Goal: Task Accomplishment & Management: Use online tool/utility

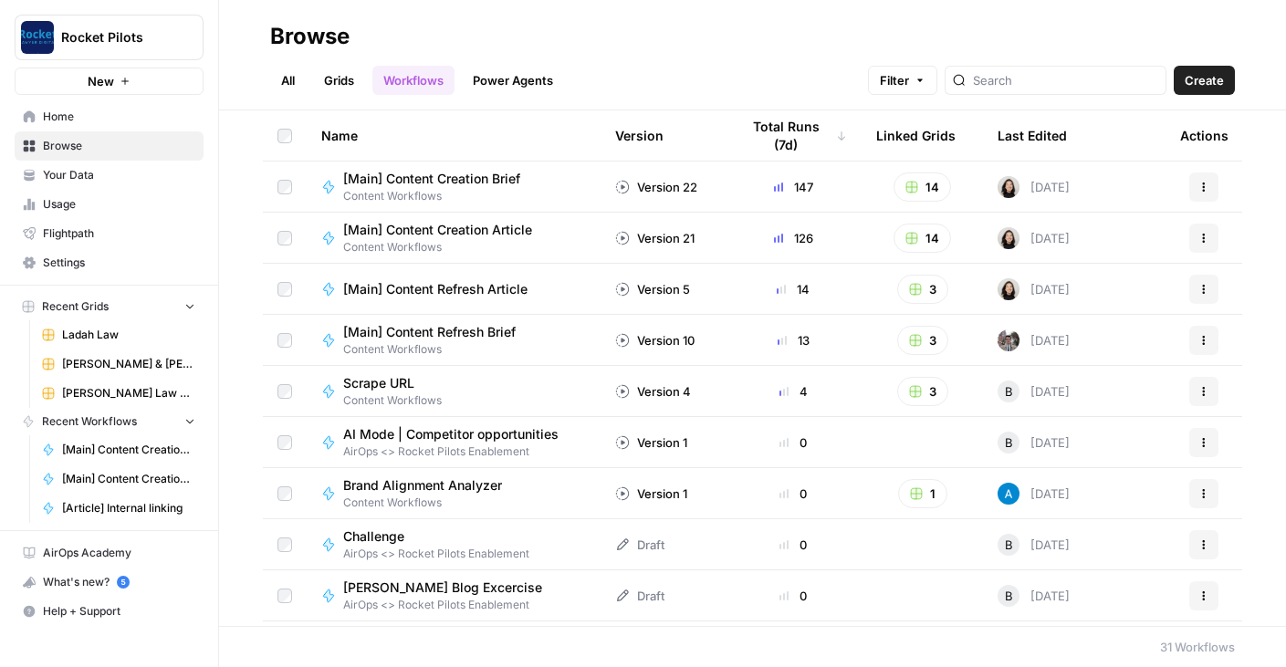
click at [438, 192] on span "Content Workflows" at bounding box center [439, 196] width 192 height 16
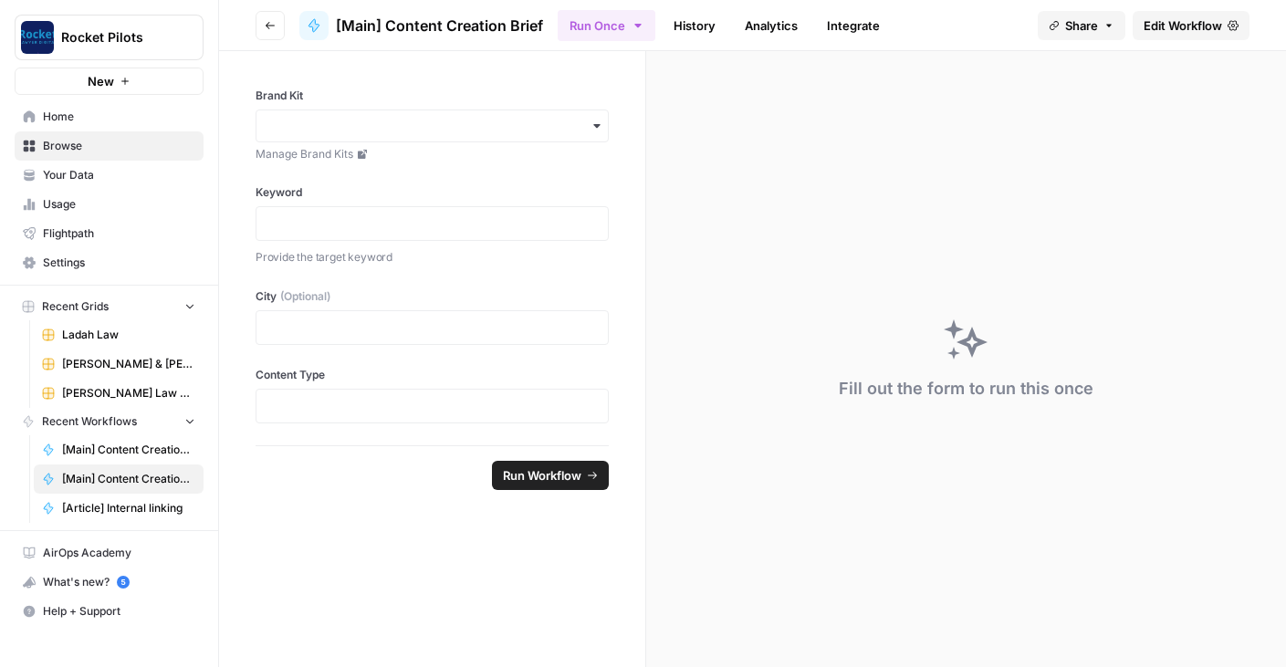
click at [1169, 27] on span "Edit Workflow" at bounding box center [1182, 25] width 78 height 18
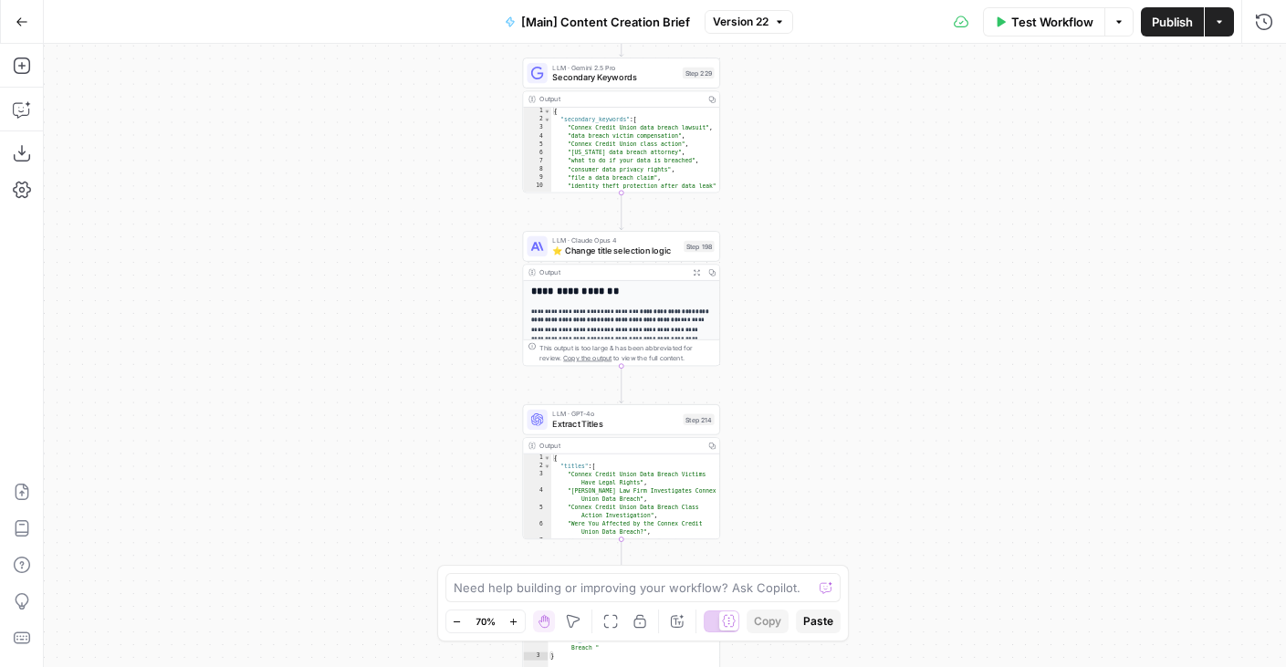
click at [800, 496] on div "true false true false Workflow Set Inputs Inputs Condition If city is provided …" at bounding box center [665, 355] width 1242 height 623
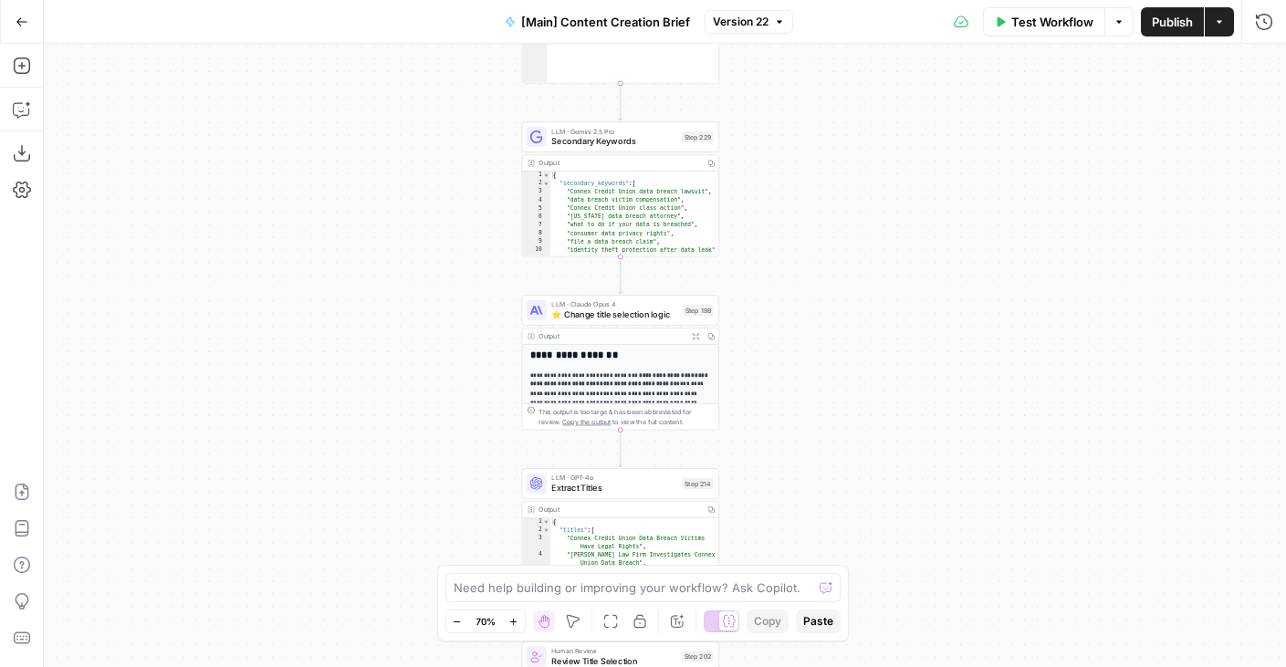
drag, startPoint x: 787, startPoint y: 349, endPoint x: 787, endPoint y: 413, distance: 63.9
click at [787, 413] on div "true false true false Workflow Set Inputs Inputs Condition If city is provided …" at bounding box center [665, 355] width 1242 height 623
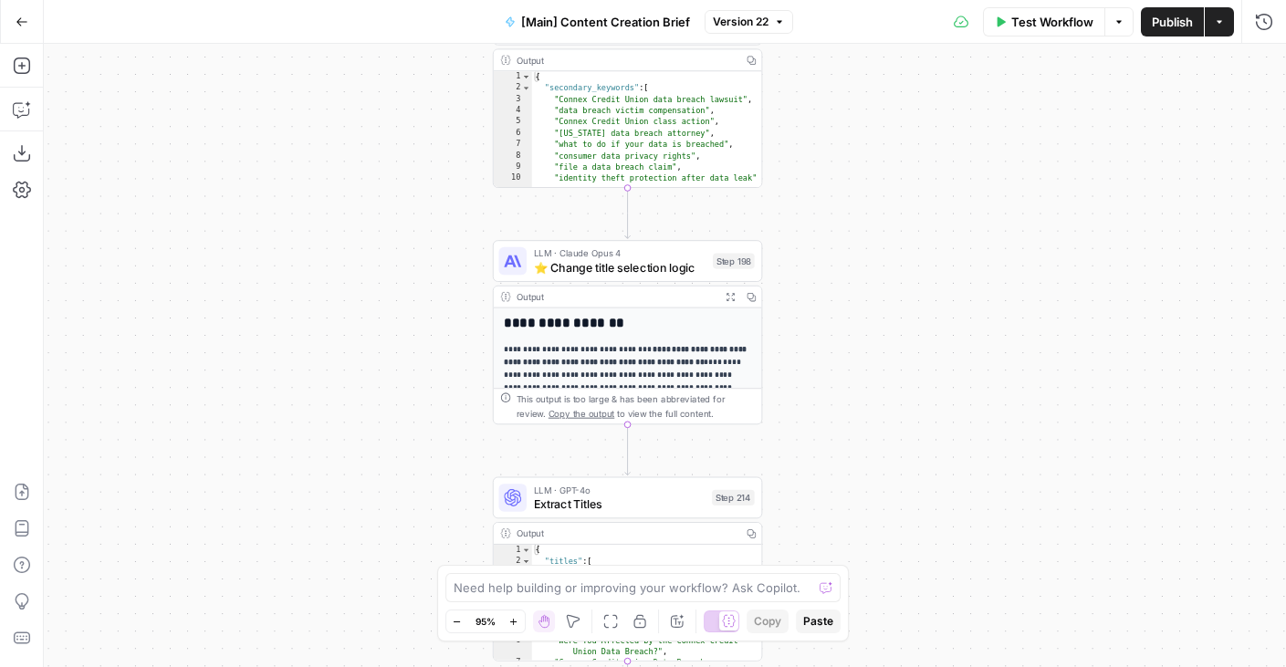
drag, startPoint x: 824, startPoint y: 377, endPoint x: 824, endPoint y: 301, distance: 75.7
click at [824, 301] on div "true false true false Workflow Set Inputs Inputs Condition If city is provided …" at bounding box center [665, 355] width 1242 height 623
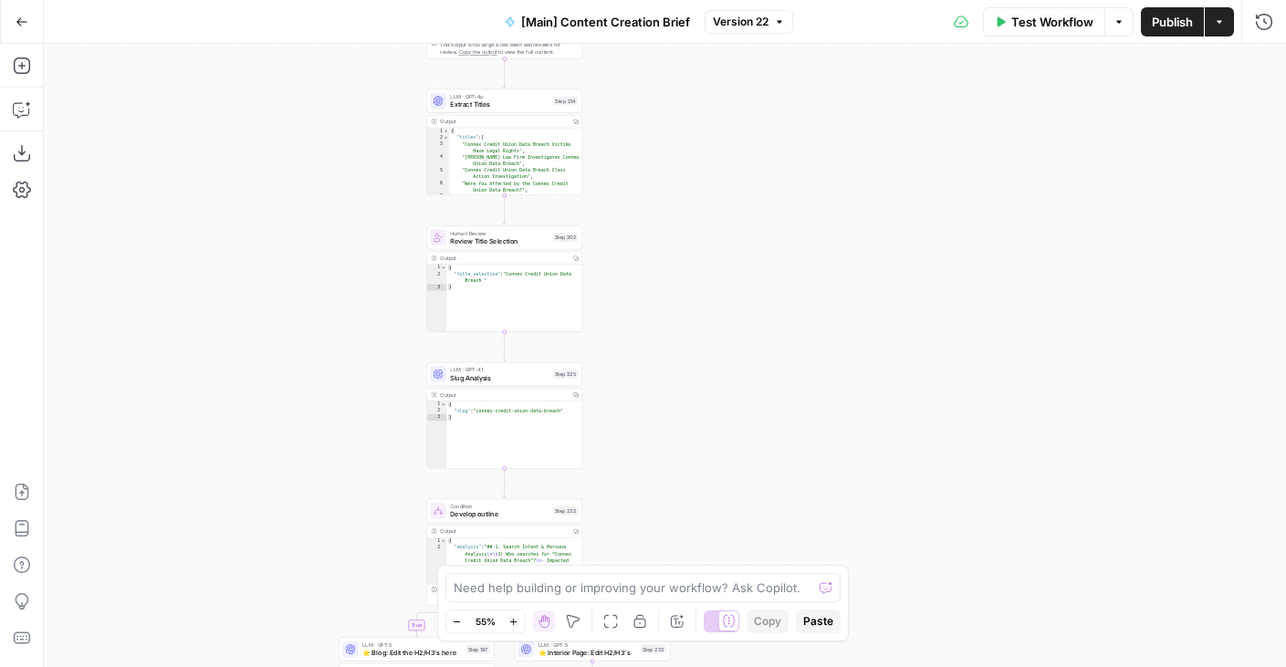
drag, startPoint x: 326, startPoint y: 491, endPoint x: 326, endPoint y: 208, distance: 282.8
click at [326, 208] on div "true false true false Workflow Set Inputs Inputs Condition If city is provided …" at bounding box center [665, 355] width 1242 height 623
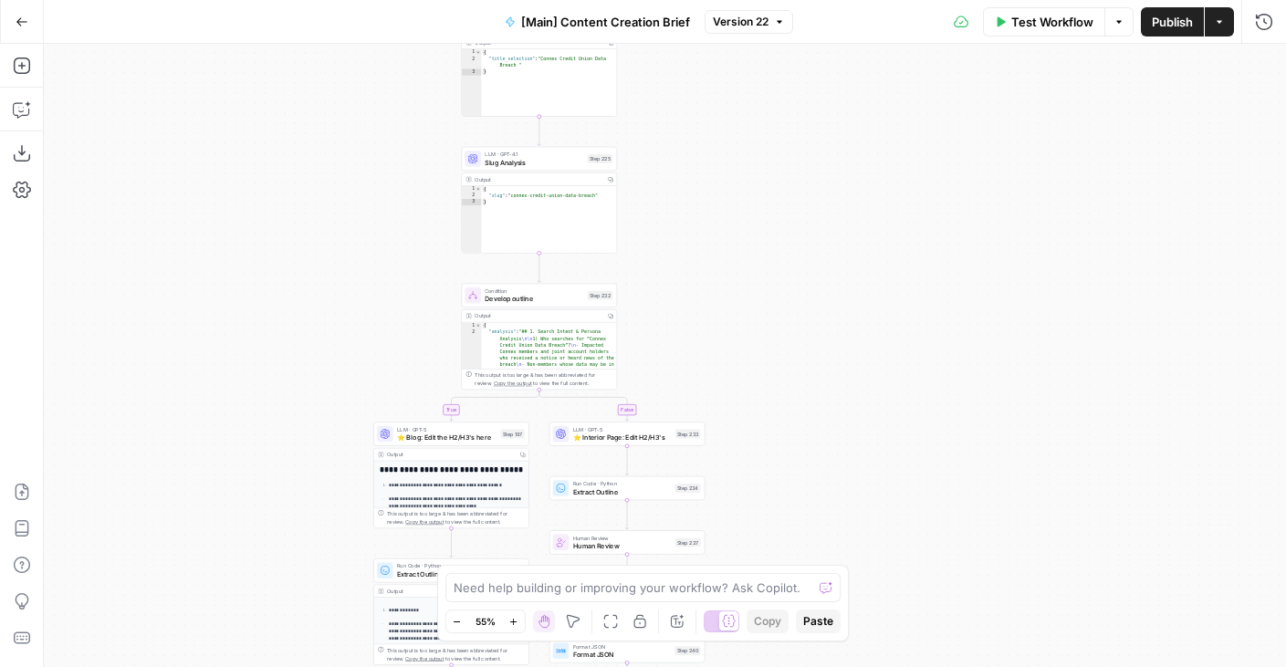
drag, startPoint x: 321, startPoint y: 447, endPoint x: 361, endPoint y: 230, distance: 220.8
click at [361, 230] on div "true false true false Workflow Set Inputs Inputs Condition If city is provided …" at bounding box center [665, 355] width 1242 height 623
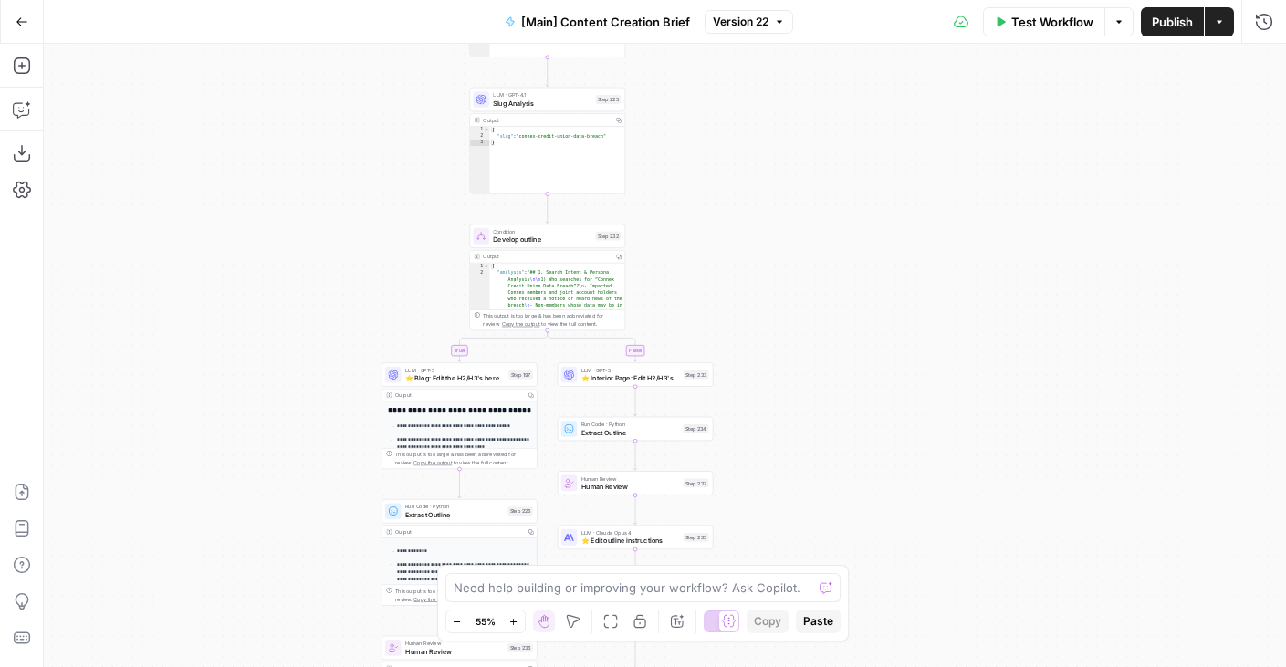
drag, startPoint x: 326, startPoint y: 380, endPoint x: 326, endPoint y: 268, distance: 112.2
click at [326, 268] on div "true false true false Workflow Set Inputs Inputs Condition If city is provided …" at bounding box center [665, 355] width 1242 height 623
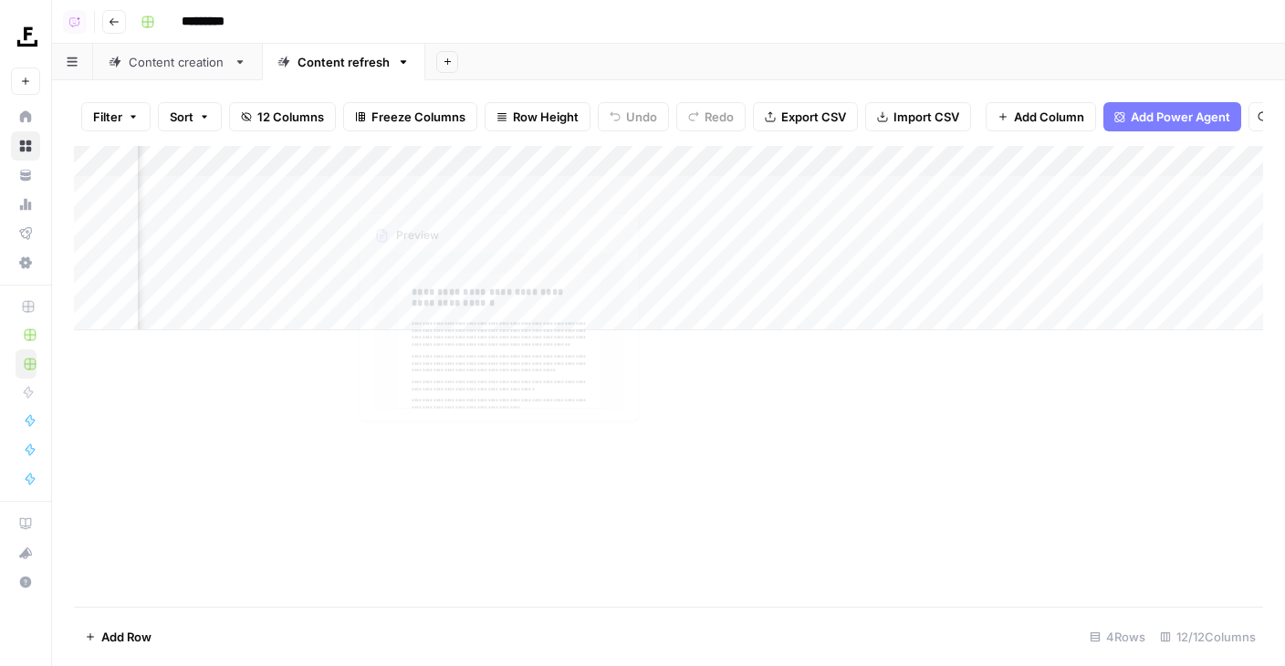
scroll to position [0, 574]
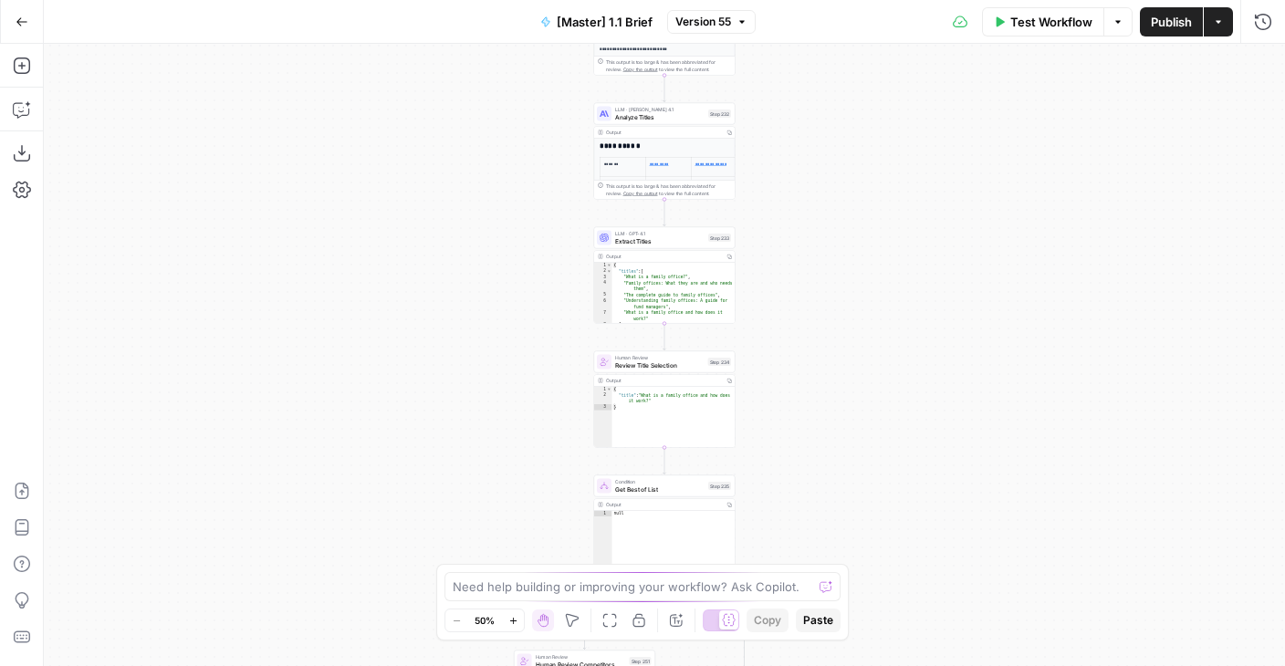
drag, startPoint x: 500, startPoint y: 127, endPoint x: 496, endPoint y: 159, distance: 32.1
click at [412, 408] on div "true false true false Workflow Set Inputs Inputs Run Code · Python Get SERP Par…" at bounding box center [664, 355] width 1241 height 622
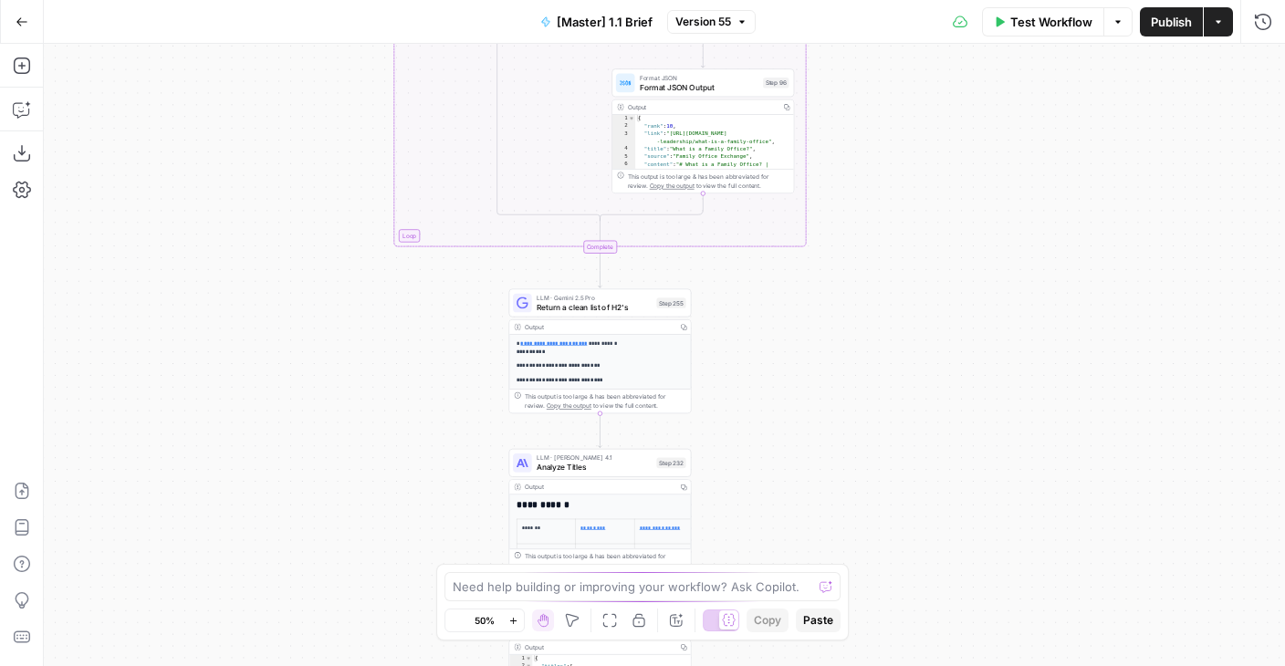
drag, startPoint x: 496, startPoint y: 159, endPoint x: 427, endPoint y: 464, distance: 312.5
click at [427, 464] on div "true false true false Workflow Set Inputs Inputs Run Code · Python Get SERP Par…" at bounding box center [664, 355] width 1241 height 622
drag, startPoint x: 434, startPoint y: 309, endPoint x: 377, endPoint y: 520, distance: 218.5
click at [377, 519] on div "true false true false Workflow Set Inputs Inputs Run Code · Python Get SERP Par…" at bounding box center [664, 355] width 1241 height 622
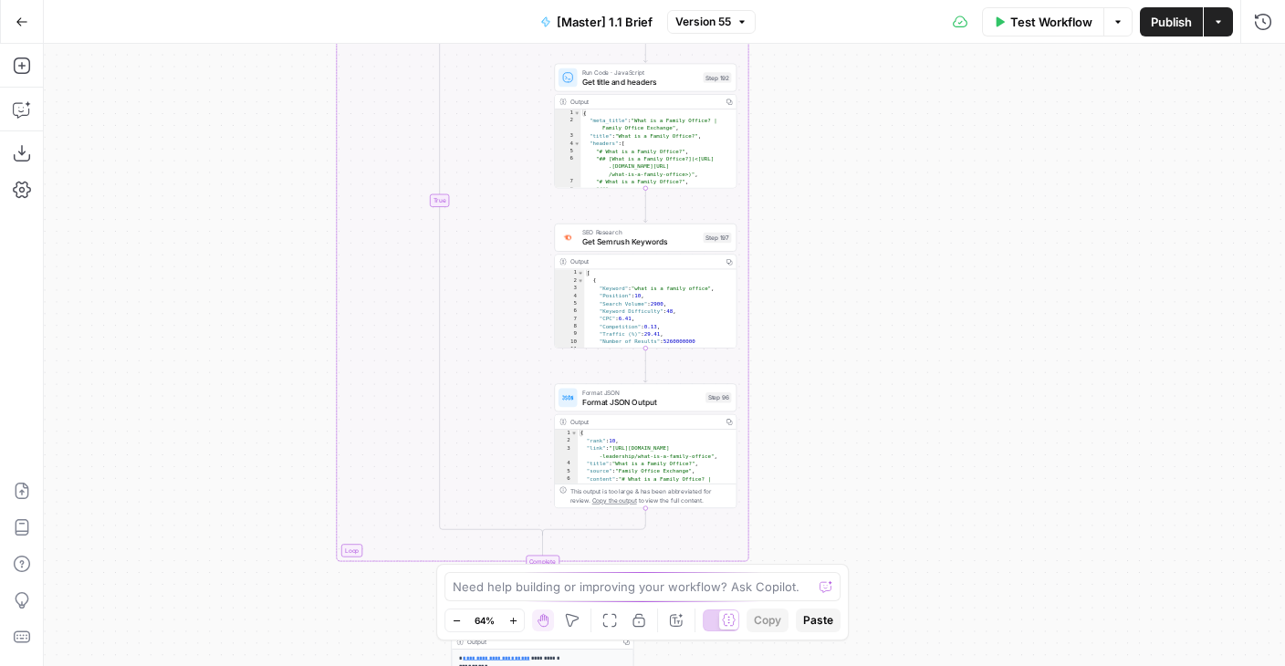
drag, startPoint x: 237, startPoint y: 278, endPoint x: 237, endPoint y: 446, distance: 167.9
click at [237, 443] on div "true false true false Workflow Set Inputs Inputs Run Code · Python Get SERP Par…" at bounding box center [664, 355] width 1241 height 622
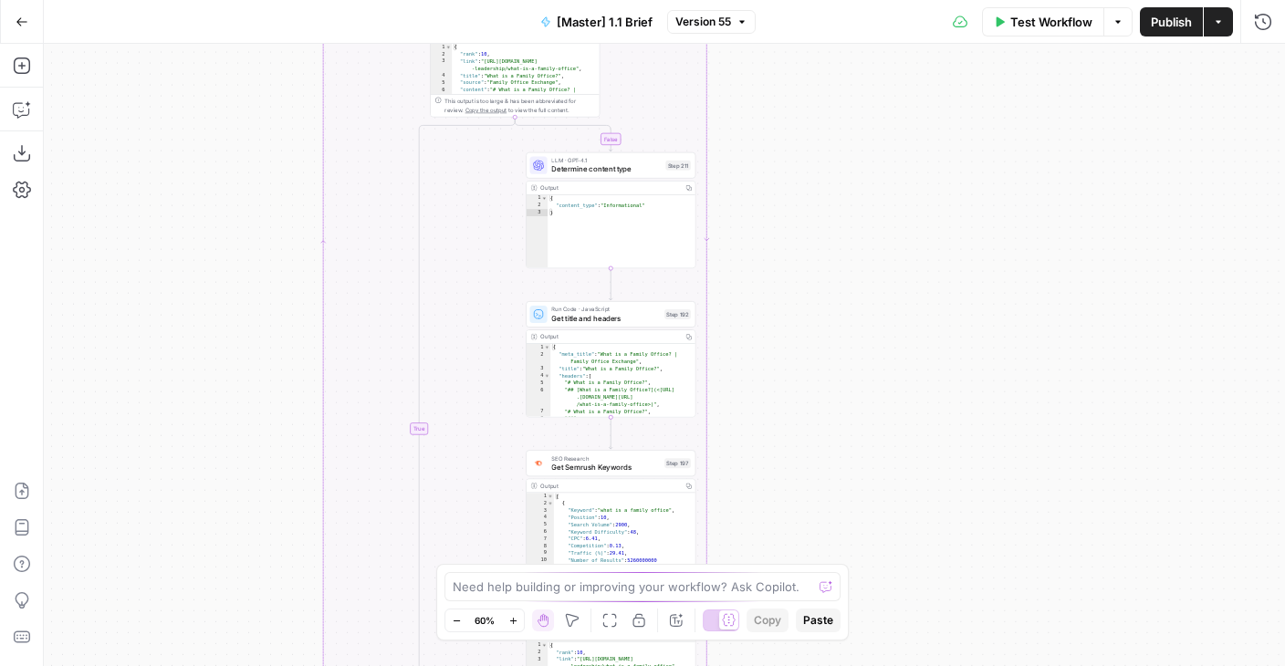
drag, startPoint x: 257, startPoint y: 297, endPoint x: 249, endPoint y: 600, distance: 303.9
click at [249, 600] on div "true false true false Workflow Set Inputs Inputs Run Code · Python Get SERP Par…" at bounding box center [664, 355] width 1241 height 622
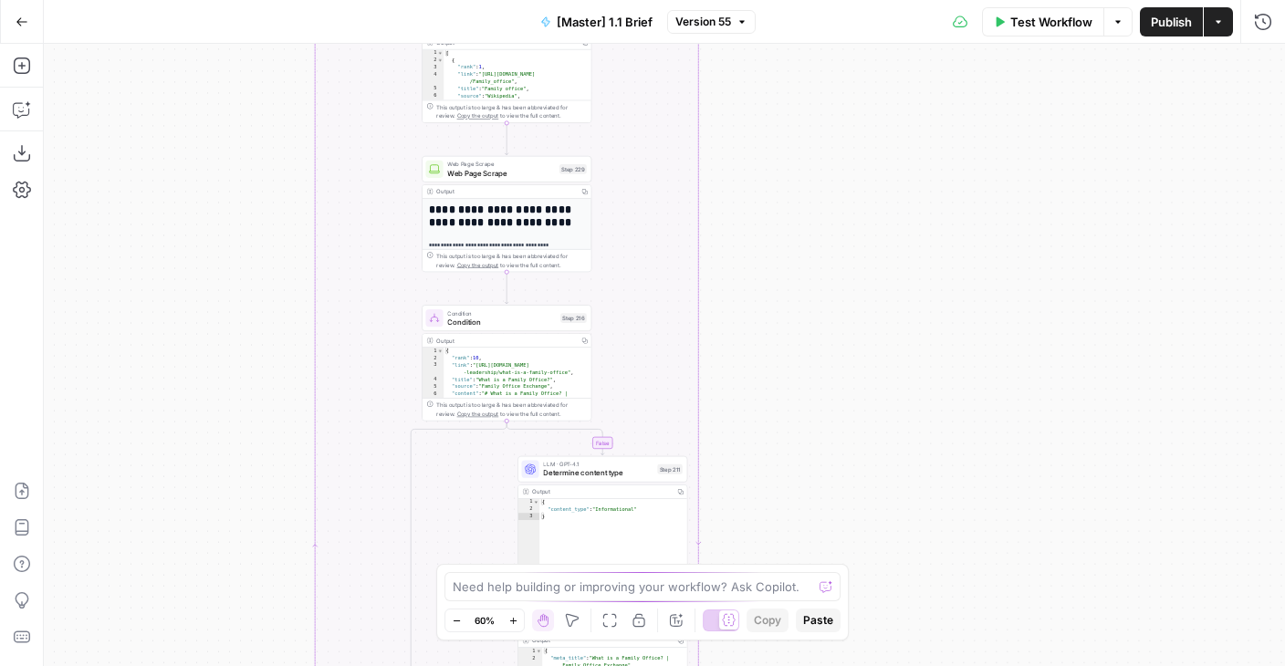
drag, startPoint x: 246, startPoint y: 93, endPoint x: 246, endPoint y: 529, distance: 436.1
click at [246, 529] on div "true false true false Workflow Set Inputs Inputs Run Code · Python Get SERP Par…" at bounding box center [664, 355] width 1241 height 622
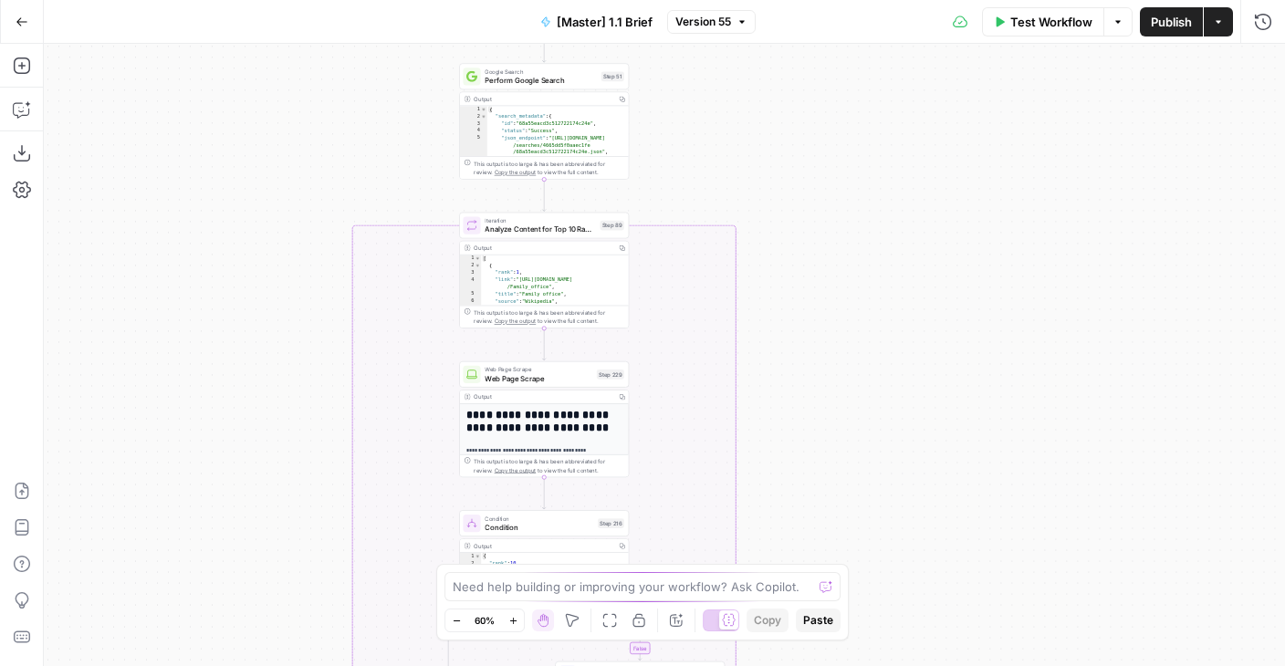
drag, startPoint x: 244, startPoint y: 496, endPoint x: 283, endPoint y: 258, distance: 241.4
click at [283, 259] on div "true false true false Workflow Set Inputs Inputs Run Code · Python Get SERP Par…" at bounding box center [664, 355] width 1241 height 622
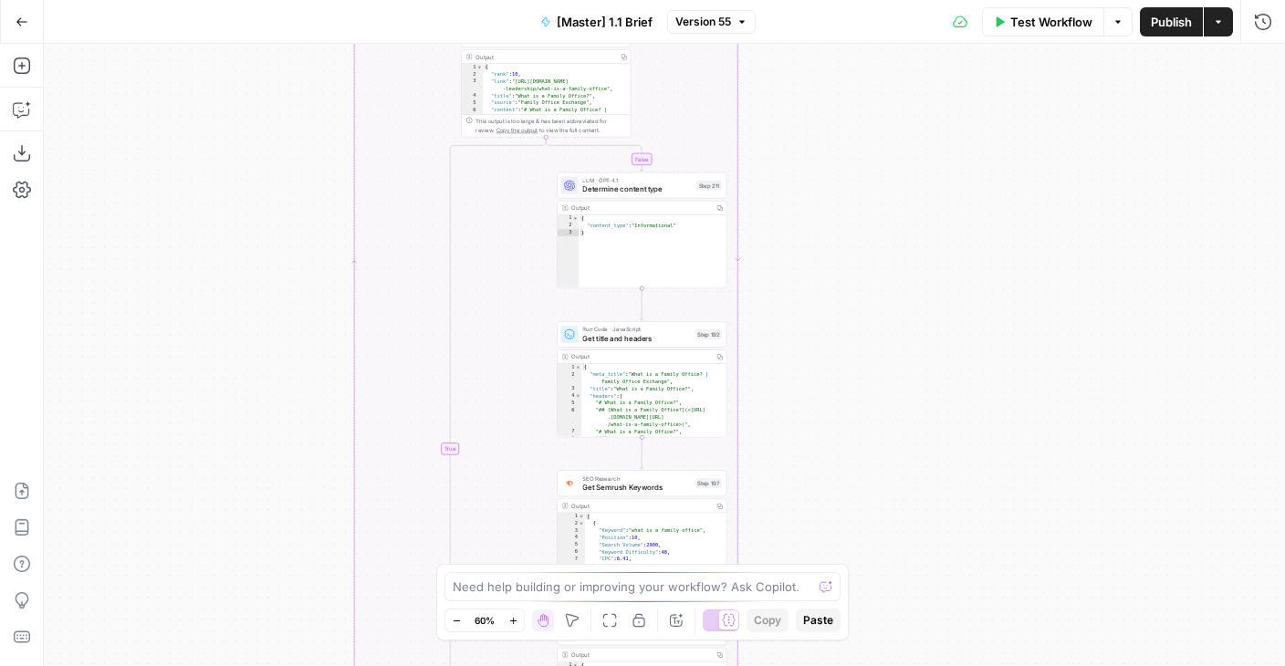
drag, startPoint x: 206, startPoint y: 505, endPoint x: 206, endPoint y: -29, distance: 533.8
click at [206, 0] on html "AirOps Builders New Home Browse Your Data Usage Flightpath Settings Recent Grid…" at bounding box center [642, 333] width 1285 height 666
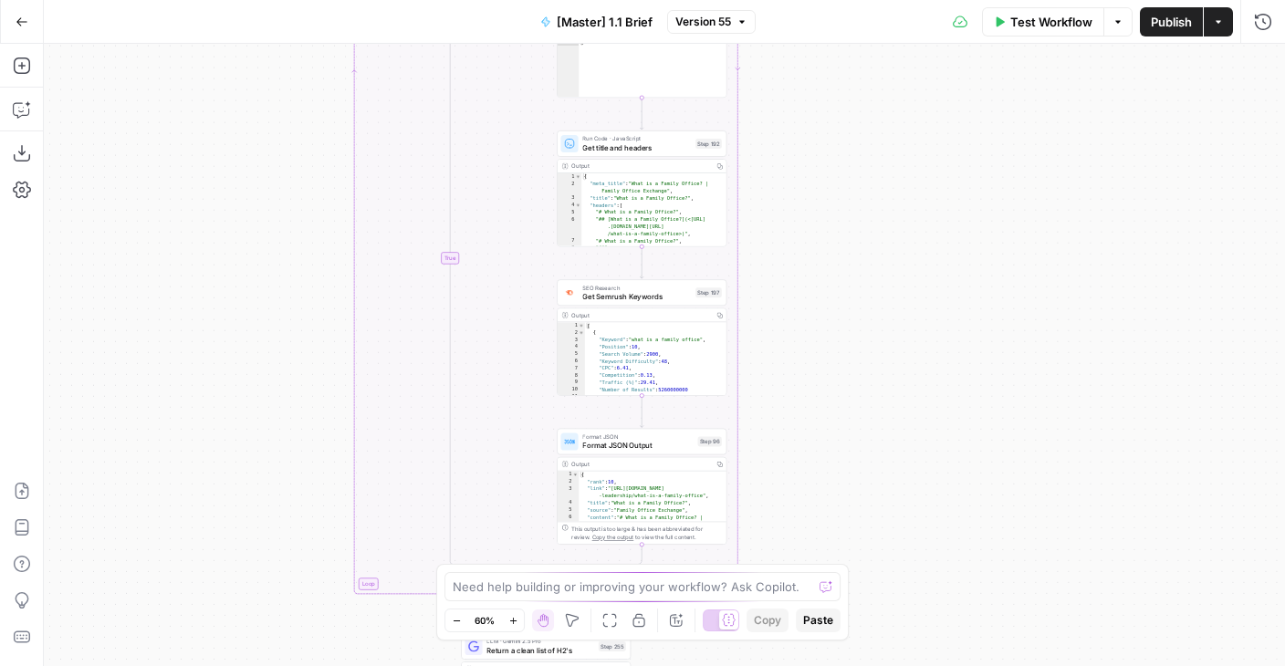
drag, startPoint x: 212, startPoint y: 224, endPoint x: 212, endPoint y: -114, distance: 337.6
click at [212, 0] on html "AirOps Builders New Home Browse Your Data Usage Flightpath Settings Recent Grid…" at bounding box center [642, 333] width 1285 height 666
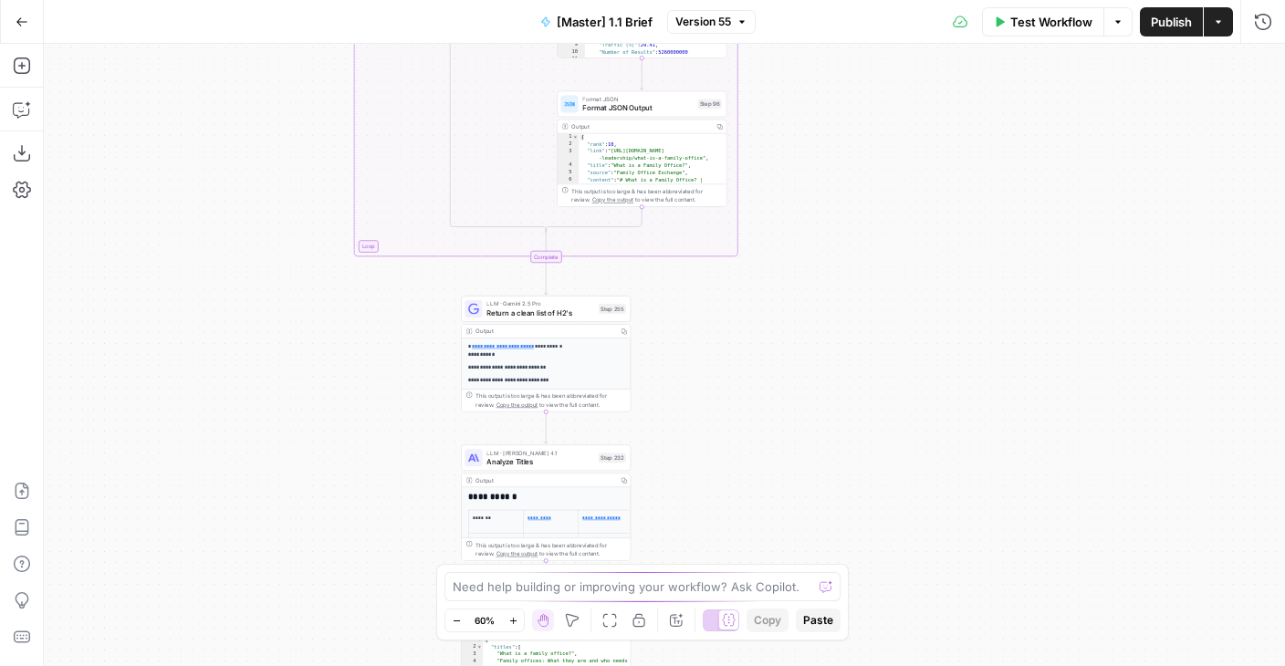
drag, startPoint x: 213, startPoint y: 413, endPoint x: 213, endPoint y: 216, distance: 197.1
click at [213, 216] on div "true false true false Workflow Set Inputs Inputs Run Code · Python Get SERP Par…" at bounding box center [664, 355] width 1241 height 622
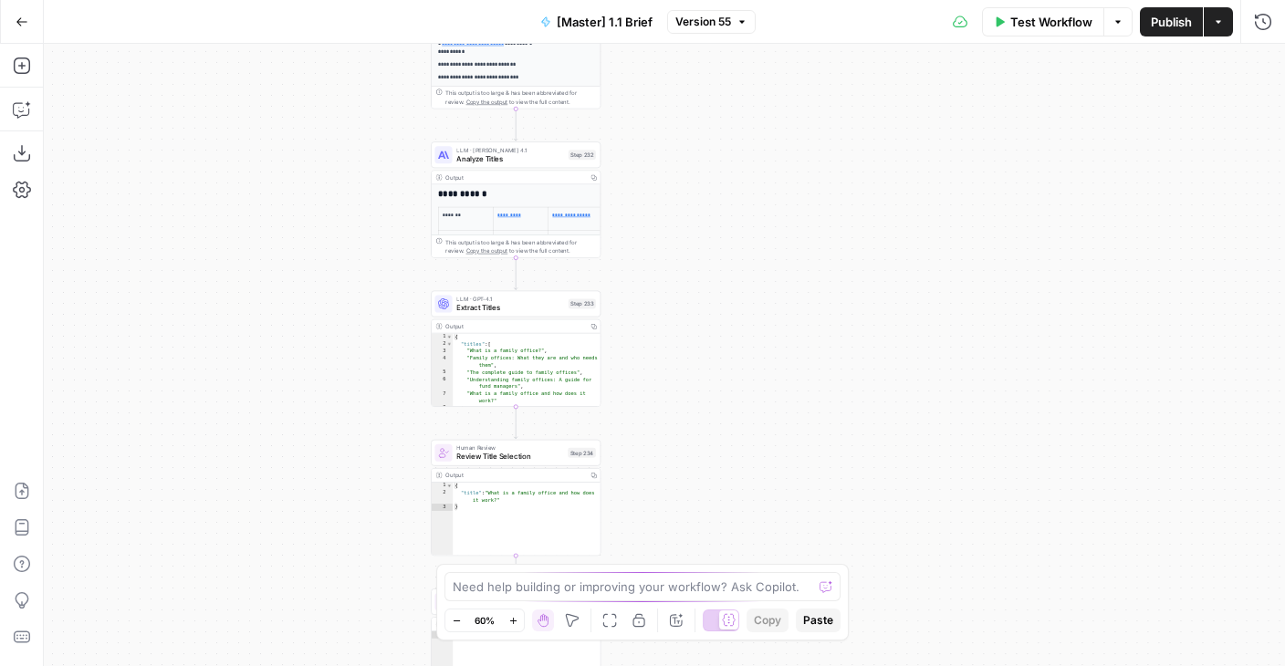
click at [279, 235] on div "true false true false Workflow Set Inputs Inputs Run Code · Python Get SERP Par…" at bounding box center [664, 355] width 1241 height 622
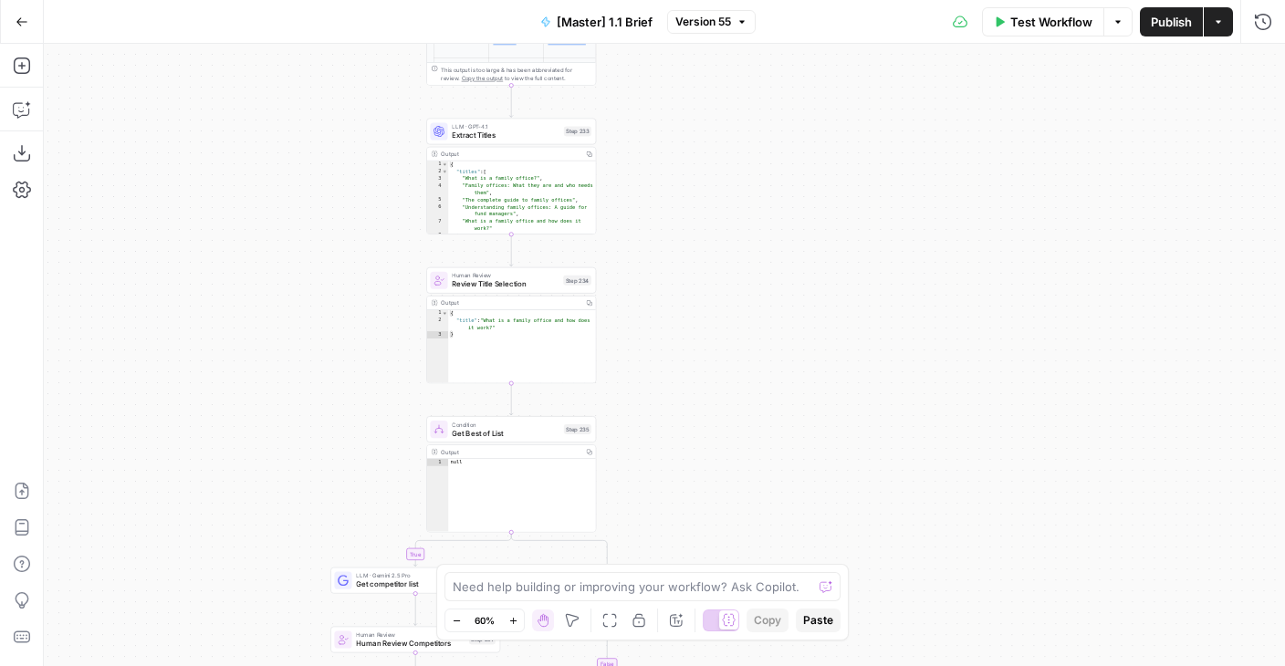
drag, startPoint x: 304, startPoint y: 301, endPoint x: 300, endPoint y: 169, distance: 132.4
click at [301, 169] on div "true false true false Workflow Set Inputs Inputs Run Code · Python Get SERP Par…" at bounding box center [664, 355] width 1241 height 622
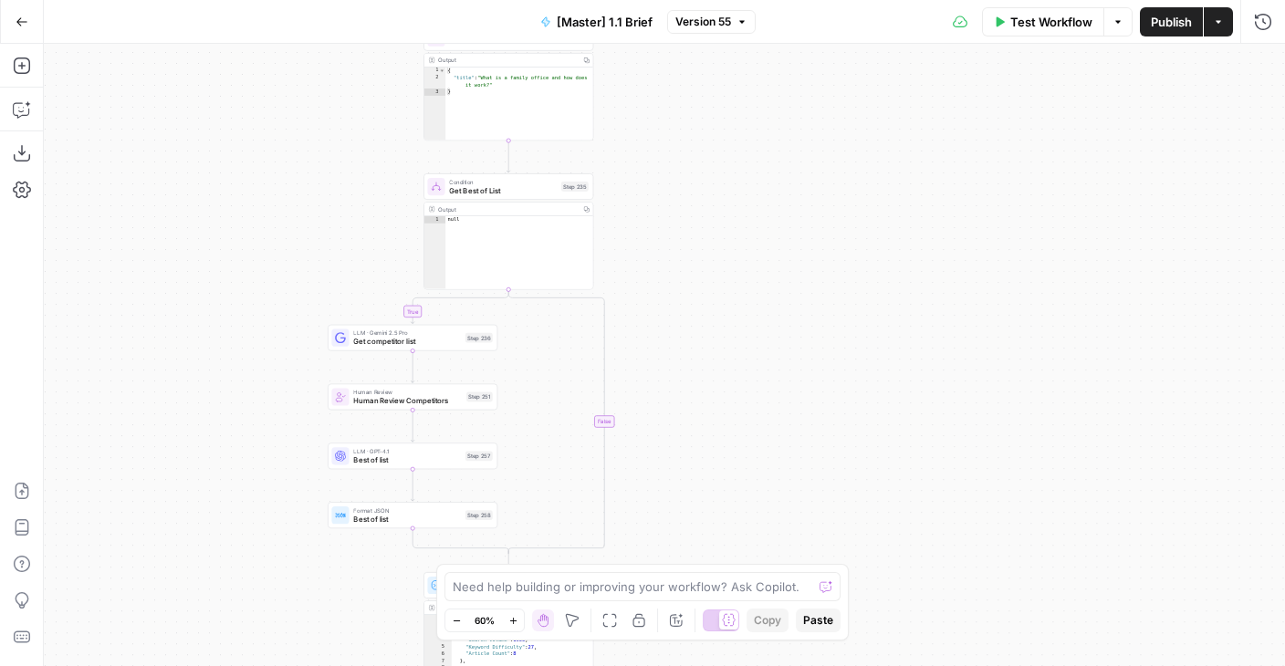
drag, startPoint x: 246, startPoint y: 253, endPoint x: 246, endPoint y: 131, distance: 121.4
click at [246, 131] on div "true false true false Workflow Set Inputs Inputs Run Code · Python Get SERP Par…" at bounding box center [664, 355] width 1241 height 622
drag, startPoint x: 246, startPoint y: 130, endPoint x: 200, endPoint y: 10, distance: 128.3
click at [200, 10] on div "Go Back [Master] 1.1 Brief Version 55 Test Workflow Options Publish Actions Run…" at bounding box center [642, 333] width 1285 height 666
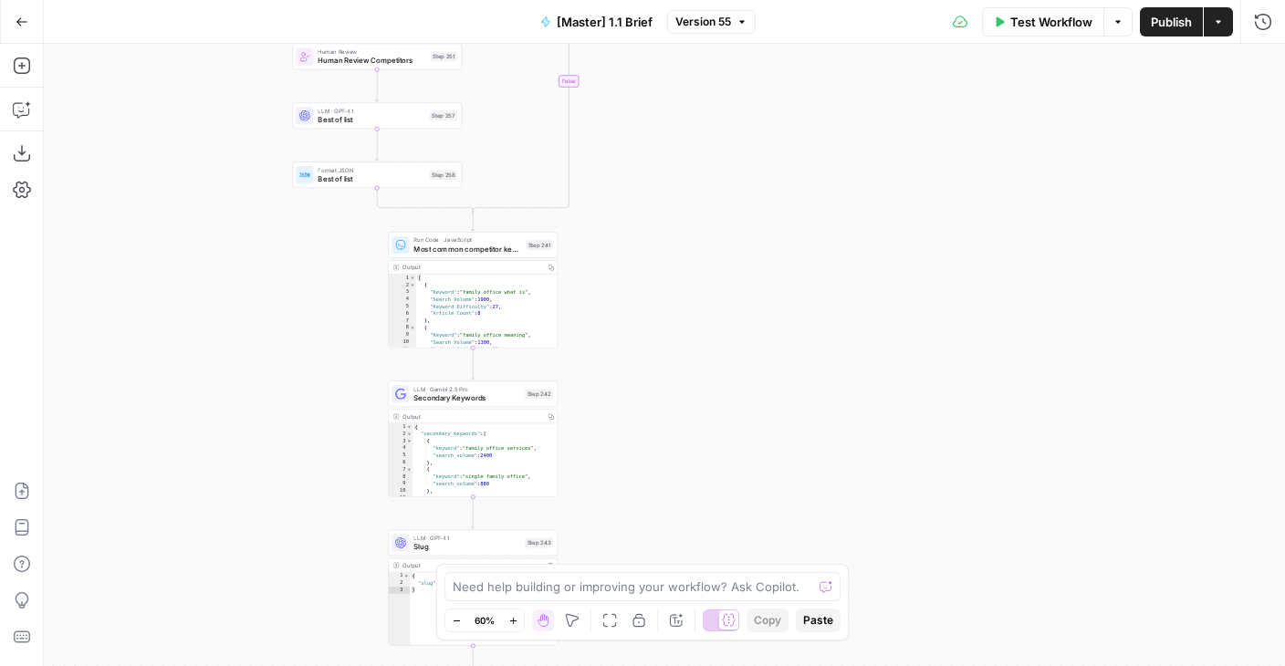
drag, startPoint x: 186, startPoint y: 336, endPoint x: 197, endPoint y: 115, distance: 221.1
click at [197, 115] on div "true false true false Workflow Set Inputs Inputs Run Code · Python Get SERP Par…" at bounding box center [664, 355] width 1241 height 622
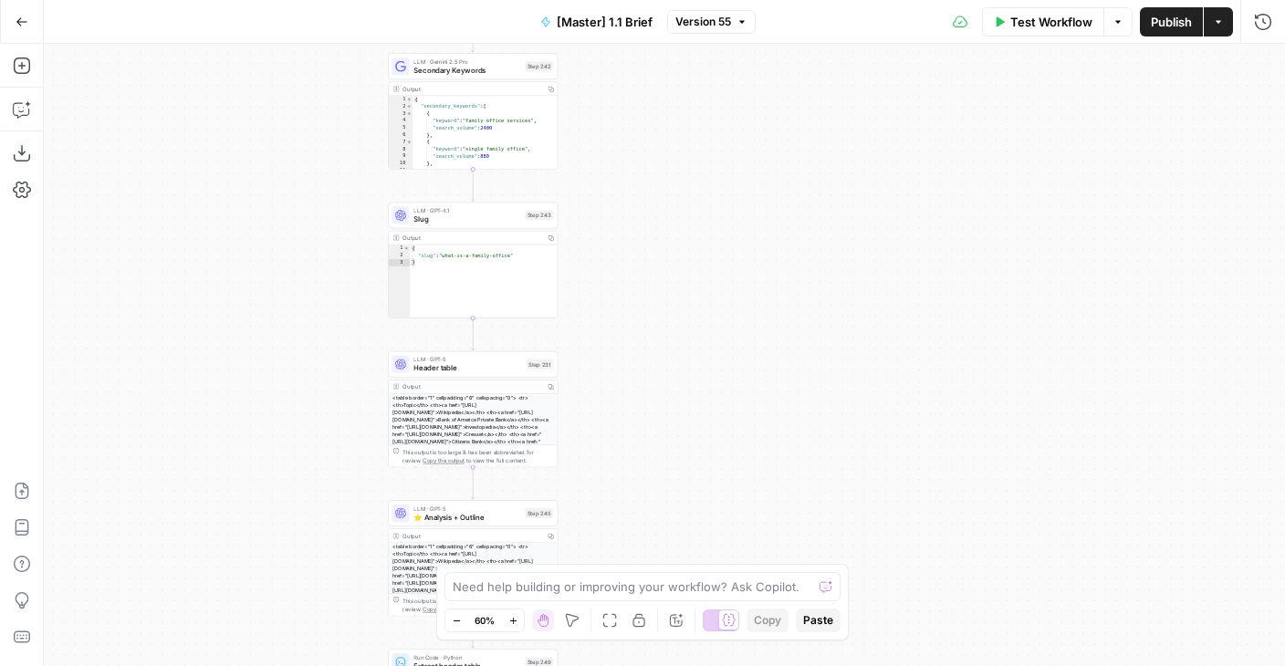
click at [193, 117] on div "true false true false Workflow Set Inputs Inputs Run Code · Python Get SERP Par…" at bounding box center [664, 355] width 1241 height 622
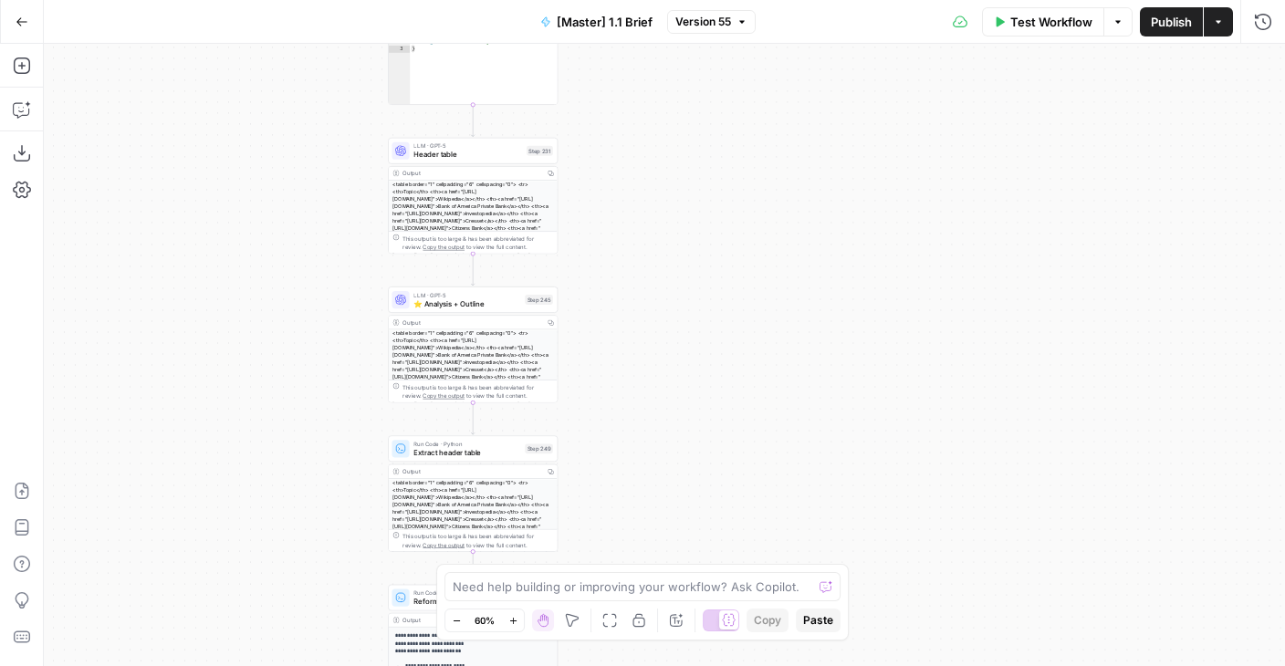
drag, startPoint x: 161, startPoint y: 420, endPoint x: 161, endPoint y: 234, distance: 186.1
click at [161, 234] on div "true false true false Workflow Set Inputs Inputs Run Code · Python Get SERP Par…" at bounding box center [664, 355] width 1241 height 622
drag, startPoint x: 179, startPoint y: 71, endPoint x: 179, endPoint y: 5, distance: 66.6
click at [179, 5] on div "Go Back [Master] 1.1 Brief Version 55 Test Workflow Options Publish Actions Run…" at bounding box center [642, 333] width 1285 height 666
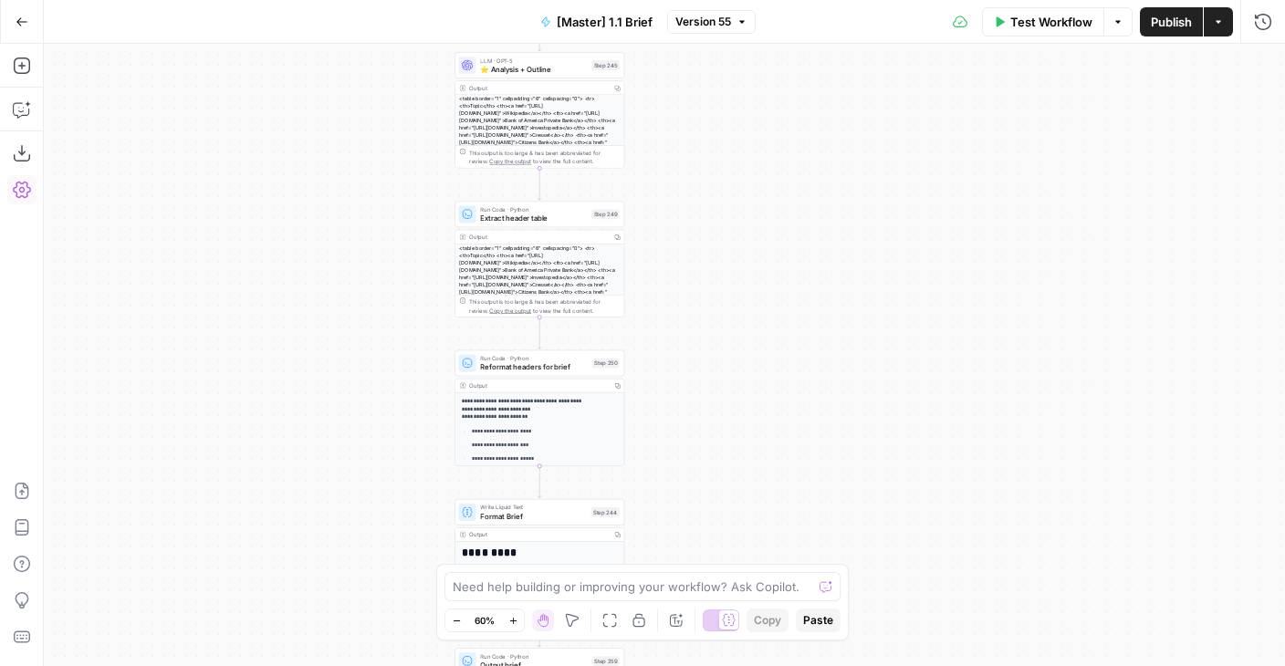
drag, startPoint x: 229, startPoint y: 181, endPoint x: 310, endPoint y: 338, distance: 176.7
click at [309, 335] on div "true false true false Workflow Set Inputs Inputs Run Code · Python Get SERP Par…" at bounding box center [664, 355] width 1241 height 622
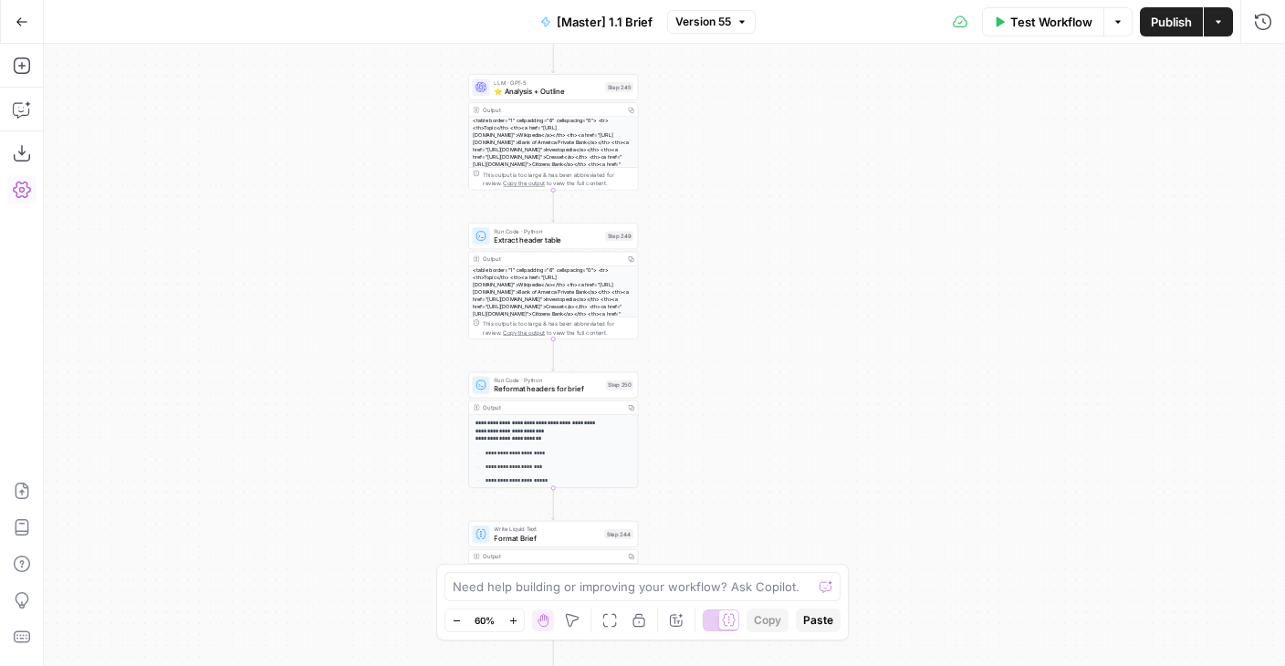
drag, startPoint x: 324, startPoint y: 160, endPoint x: 324, endPoint y: 466, distance: 306.6
click at [324, 466] on div "true false true false Workflow Set Inputs Inputs Run Code · Python Get SERP Par…" at bounding box center [664, 355] width 1241 height 622
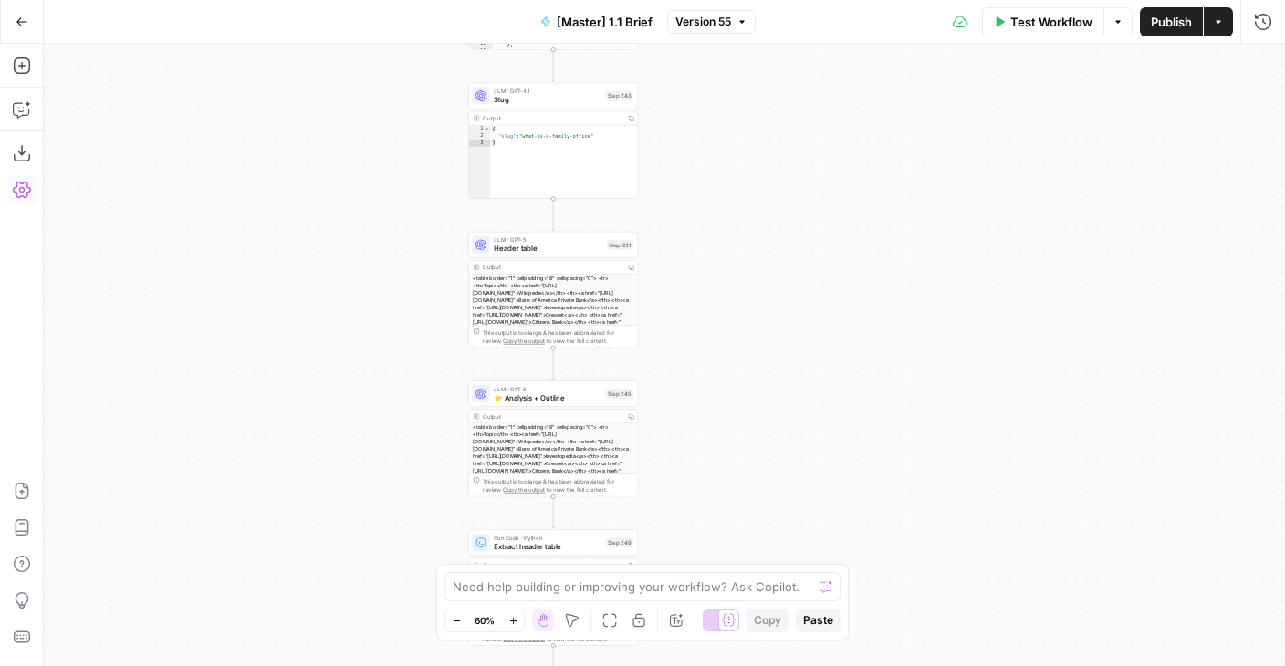
drag, startPoint x: 345, startPoint y: 193, endPoint x: 346, endPoint y: 559, distance: 366.8
click at [345, 554] on div "true false true false Workflow Set Inputs Inputs Run Code · Python Get SERP Par…" at bounding box center [664, 355] width 1241 height 622
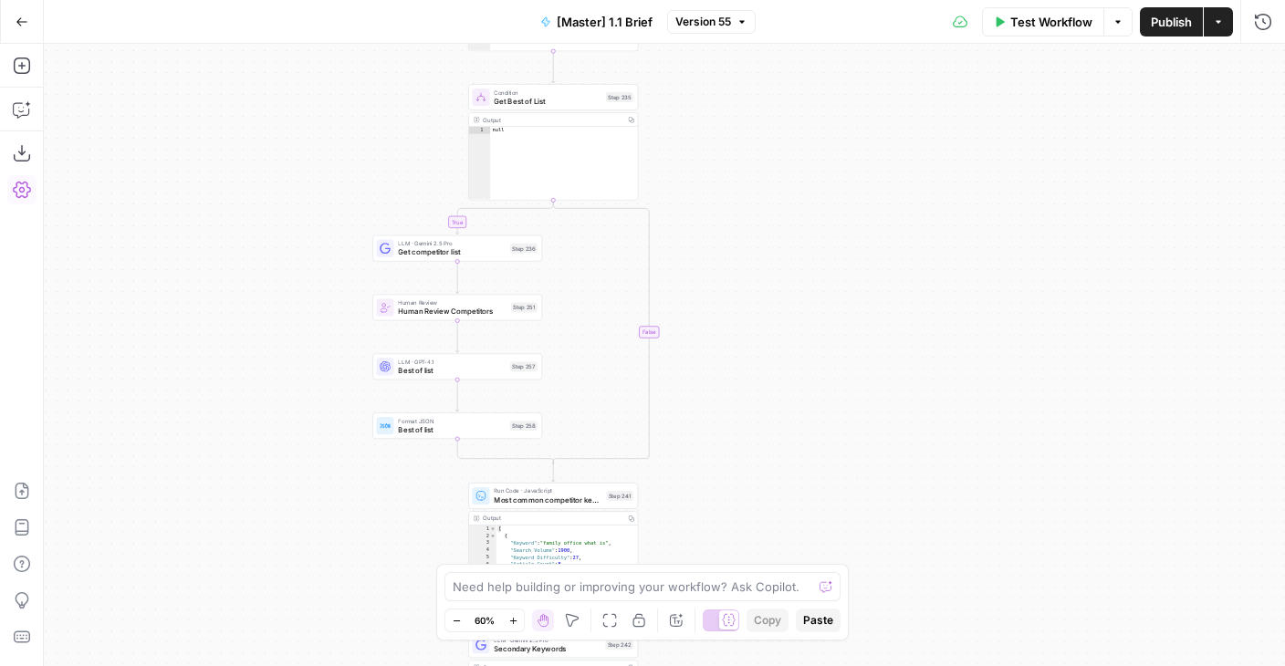
drag, startPoint x: 335, startPoint y: 341, endPoint x: 335, endPoint y: 564, distance: 222.6
click at [335, 564] on div "true false true false Workflow Set Inputs Inputs Run Code · Python Get SERP Par…" at bounding box center [664, 355] width 1241 height 622
drag, startPoint x: 317, startPoint y: 203, endPoint x: 244, endPoint y: 509, distance: 315.1
click at [244, 507] on div "true false true false Workflow Set Inputs Inputs Run Code · Python Get SERP Par…" at bounding box center [664, 355] width 1241 height 622
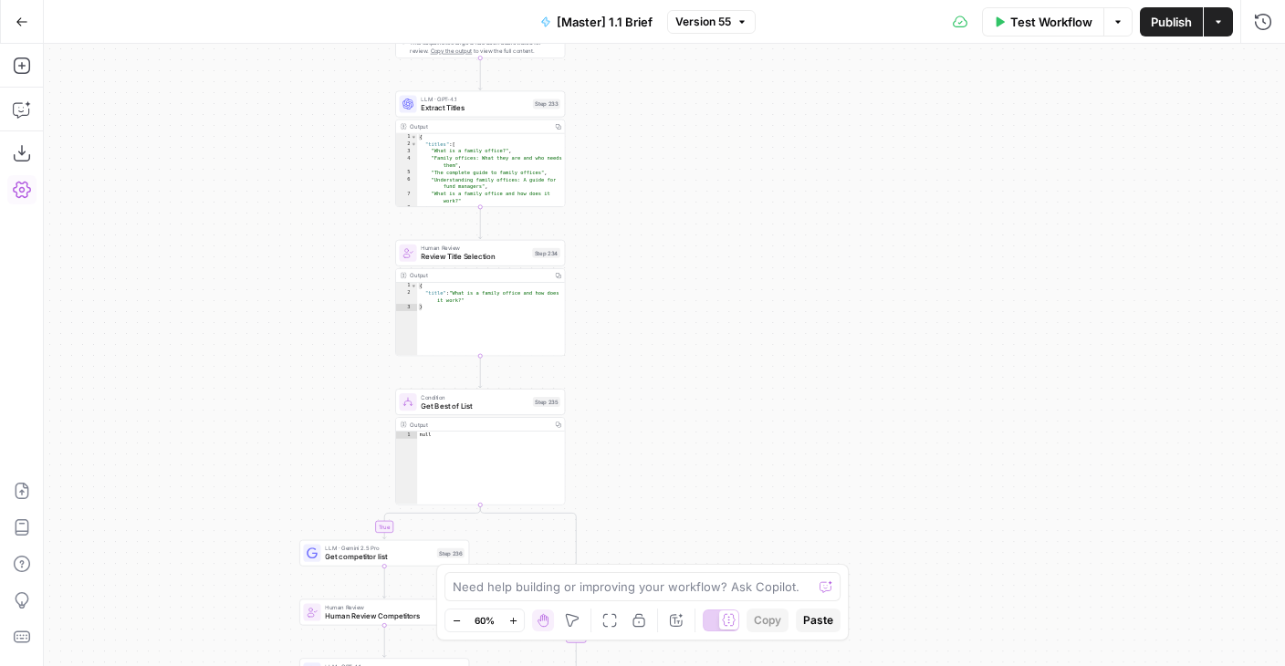
drag, startPoint x: 284, startPoint y: 161, endPoint x: 284, endPoint y: 470, distance: 309.3
click at [284, 470] on div "true false true false Workflow Set Inputs Inputs Run Code · Python Get SERP Par…" at bounding box center [664, 355] width 1241 height 622
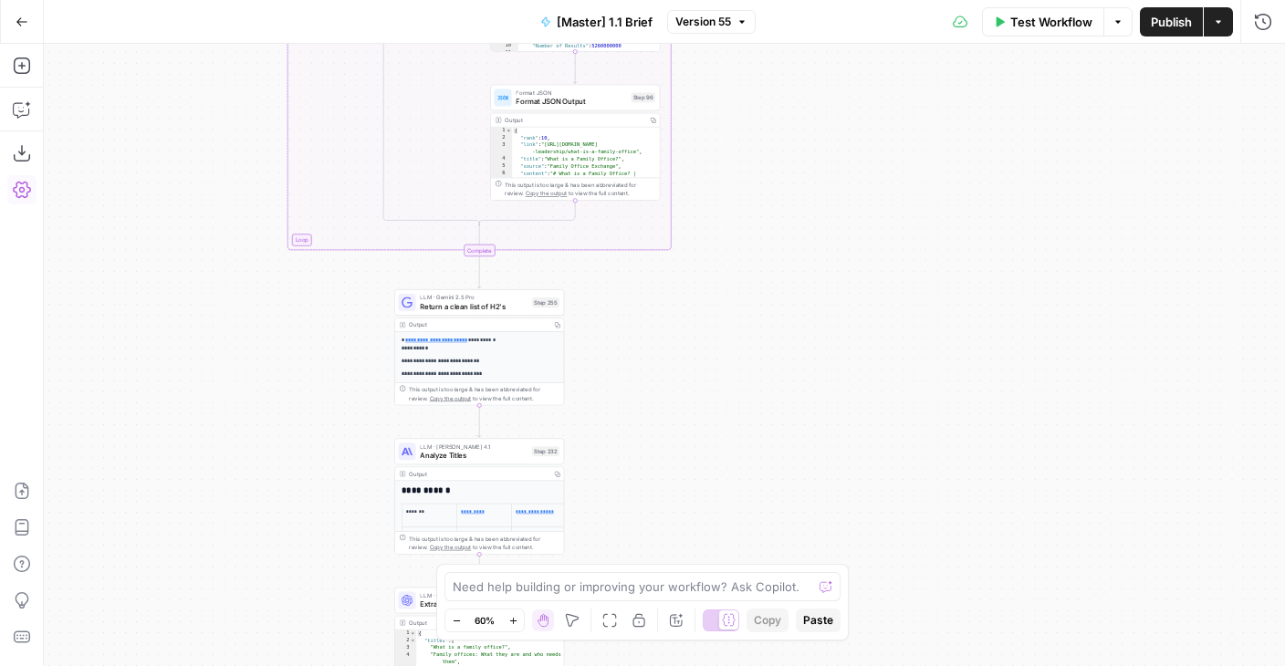
drag, startPoint x: 279, startPoint y: 443, endPoint x: 281, endPoint y: 500, distance: 56.6
click at [281, 500] on div "true false true false Workflow Set Inputs Inputs Run Code · Python Get SERP Par…" at bounding box center [664, 355] width 1241 height 622
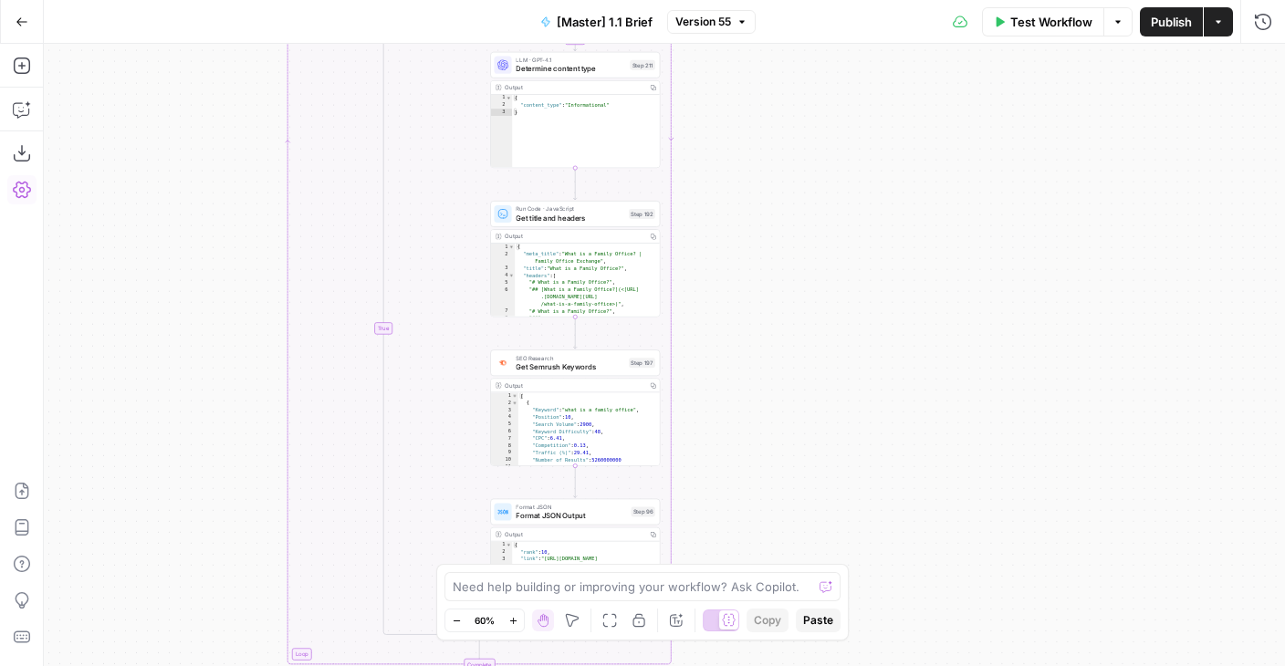
drag, startPoint x: 228, startPoint y: 233, endPoint x: 228, endPoint y: 606, distance: 373.2
click at [228, 606] on div "true false true false Workflow Set Inputs Inputs Run Code · Python Get SERP Par…" at bounding box center [664, 355] width 1241 height 622
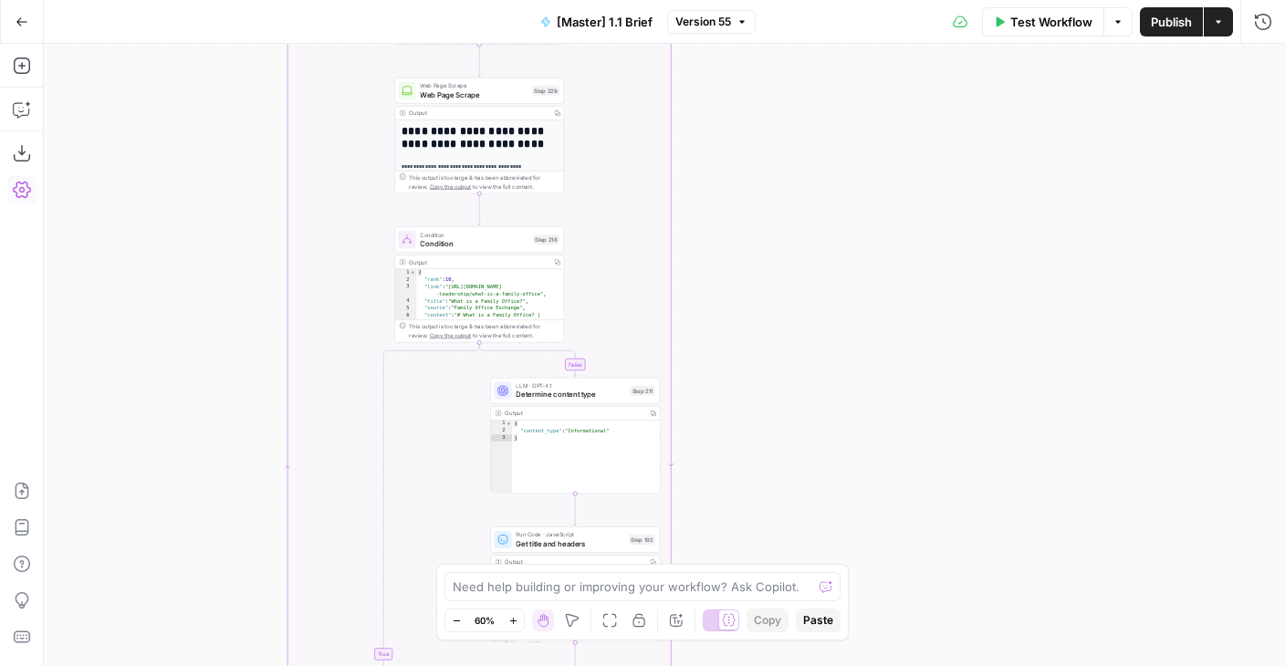
drag, startPoint x: 210, startPoint y: 258, endPoint x: 213, endPoint y: 563, distance: 304.8
click at [213, 563] on div "true false true false Workflow Set Inputs Inputs Run Code · Python Get SERP Par…" at bounding box center [664, 355] width 1241 height 622
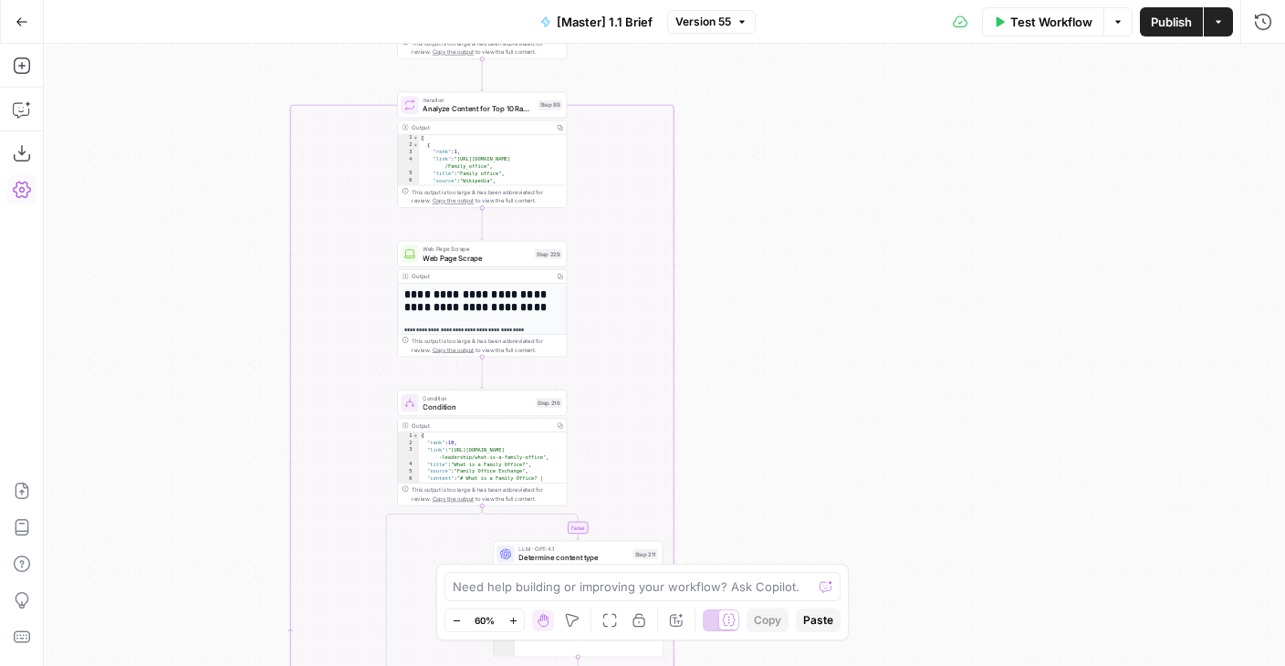
drag, startPoint x: 218, startPoint y: 286, endPoint x: 218, endPoint y: 599, distance: 313.0
click at [218, 599] on div "true false true false Workflow Set Inputs Inputs Run Code · Python Get SERP Par…" at bounding box center [664, 355] width 1241 height 622
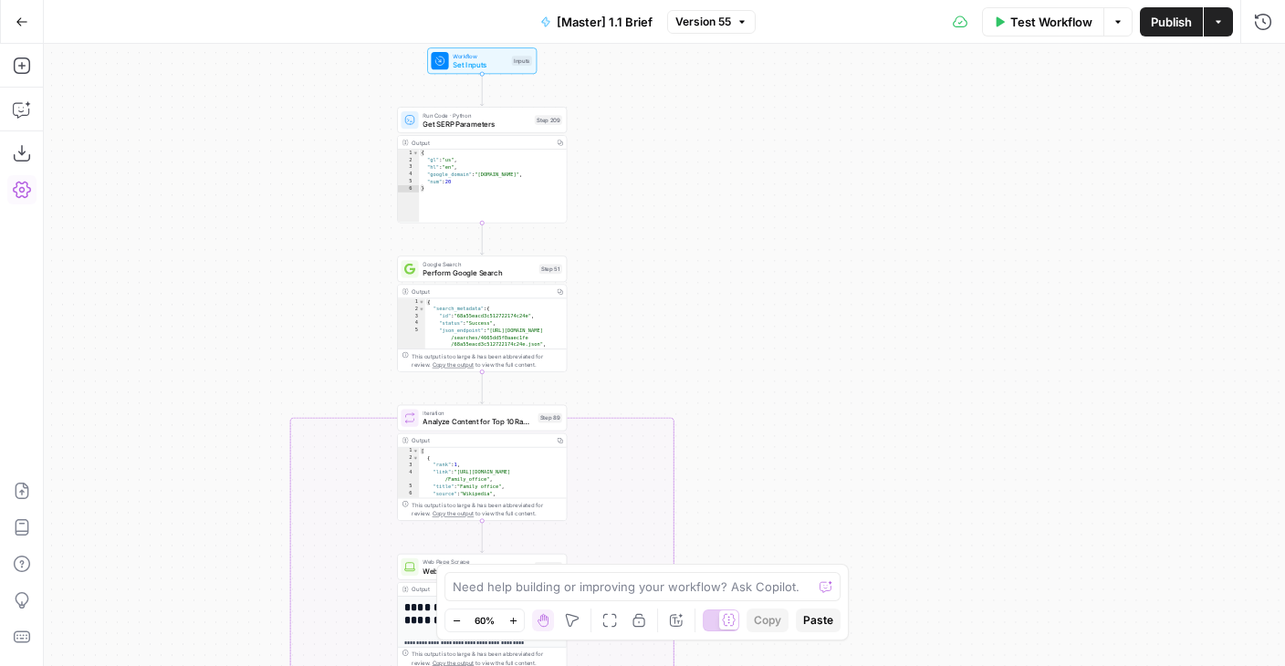
click at [236, 290] on div "true false true false Workflow Set Inputs Inputs Run Code · Python Get SERP Par…" at bounding box center [664, 355] width 1241 height 622
